Goal: Check status: Check status

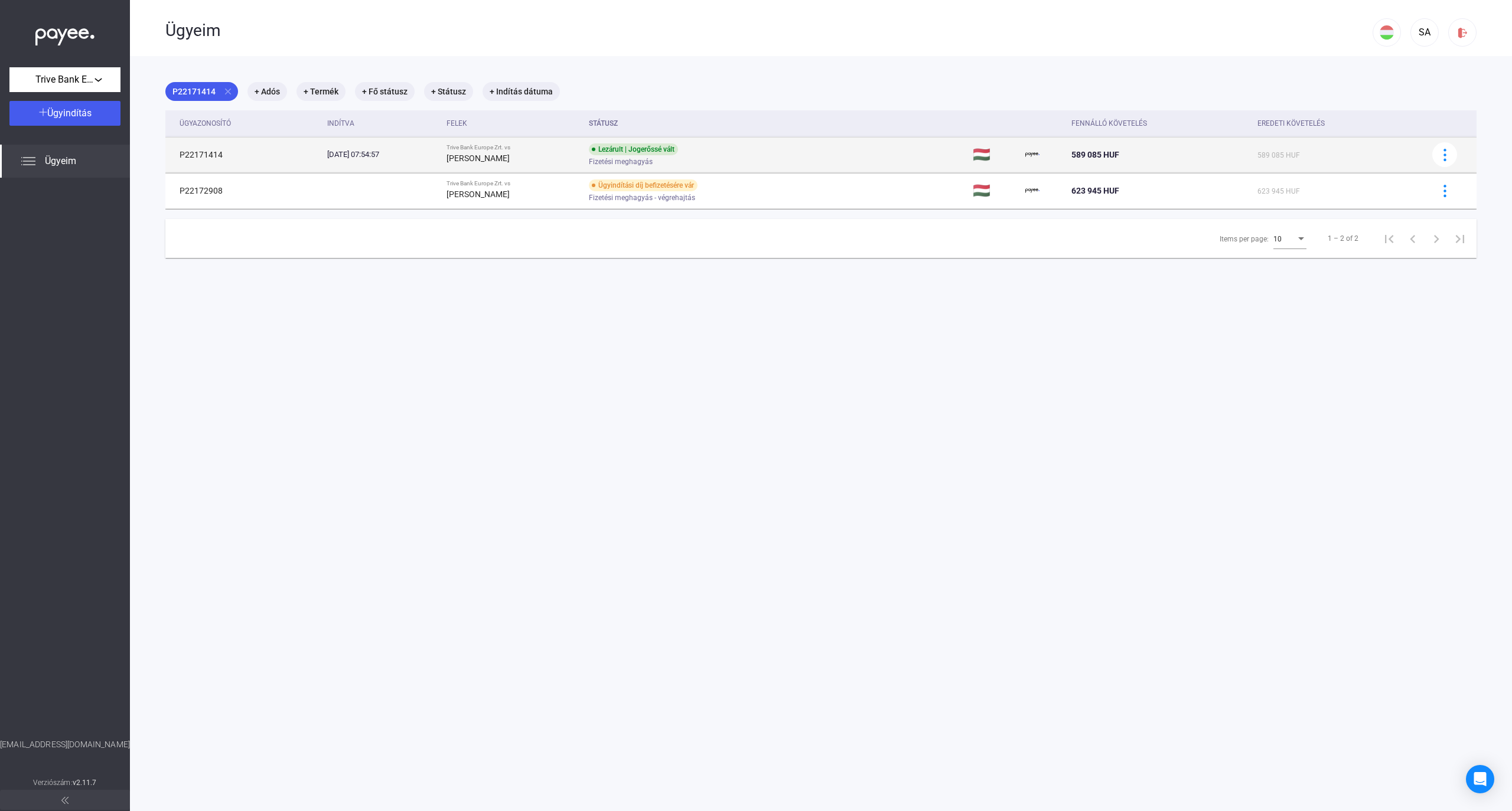
click at [653, 158] on span "Fizetési meghagyás" at bounding box center [620, 162] width 64 height 14
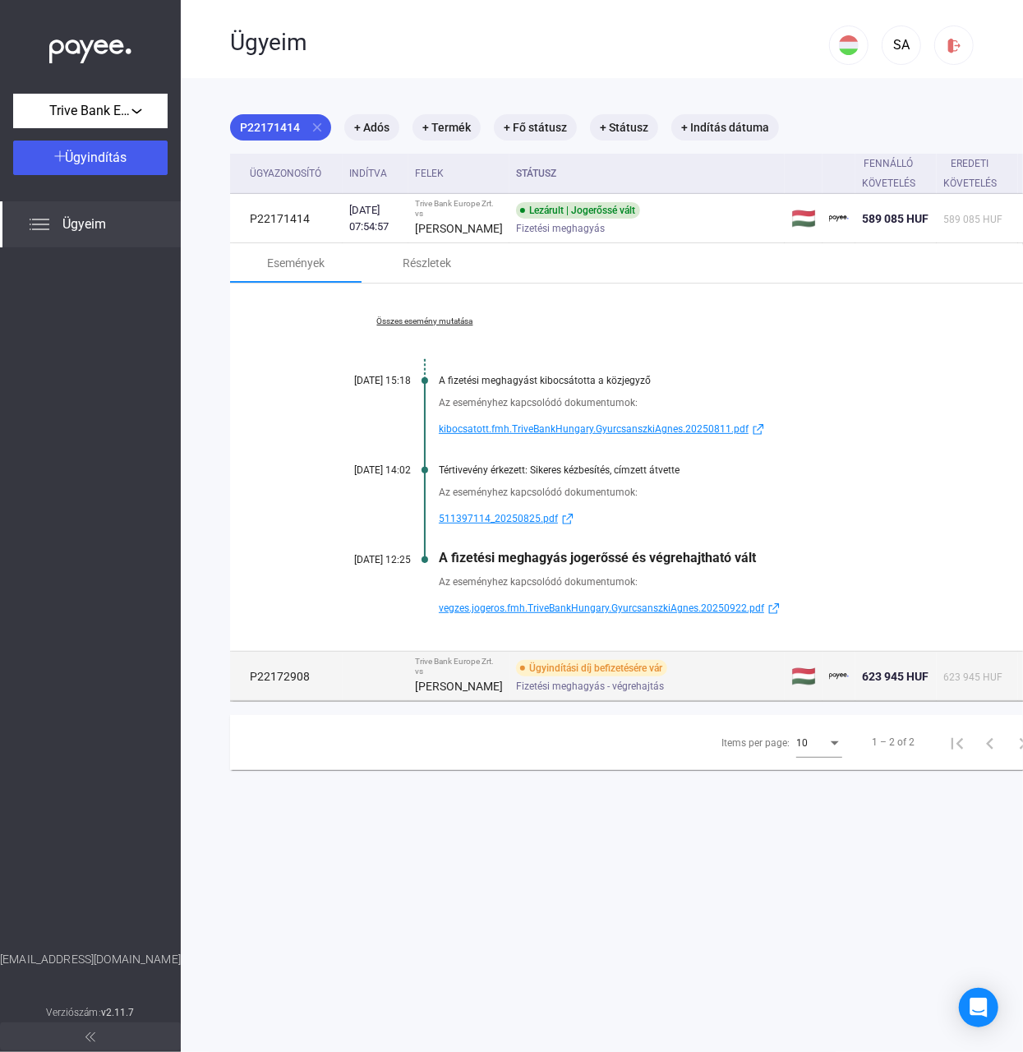
drag, startPoint x: 317, startPoint y: 694, endPoint x: 240, endPoint y: 692, distance: 77.3
click at [240, 692] on td "P22172908" at bounding box center [286, 676] width 113 height 49
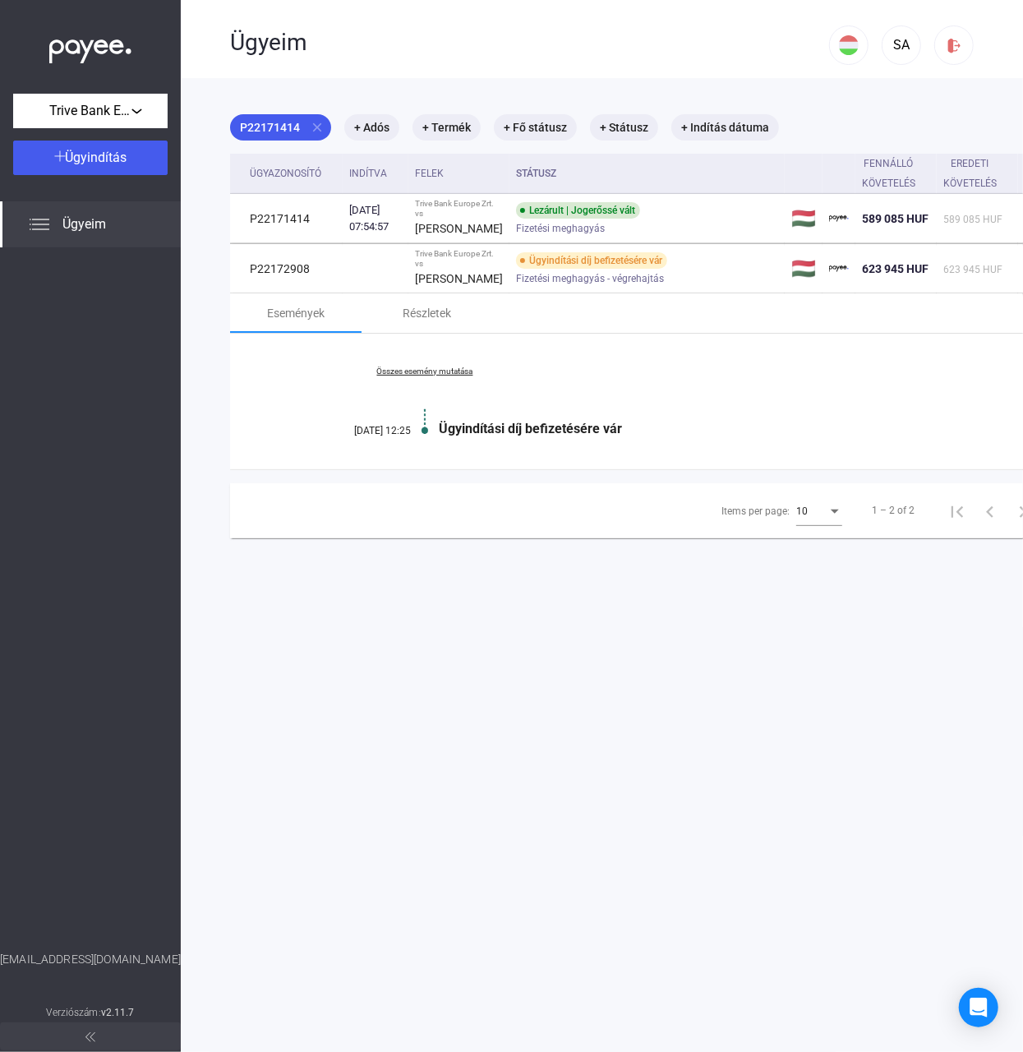
copy td "P22172908"
